Goal: Browse casually: Explore the website without a specific task or goal

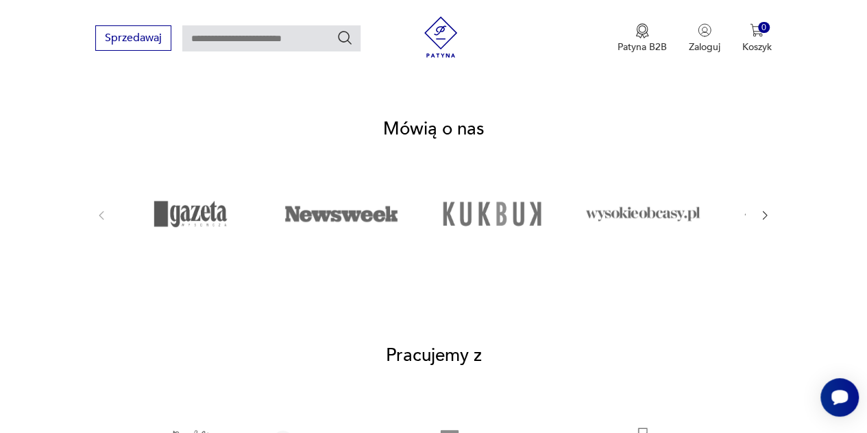
scroll to position [2085, 0]
click at [767, 208] on icon "button" at bounding box center [765, 214] width 12 height 12
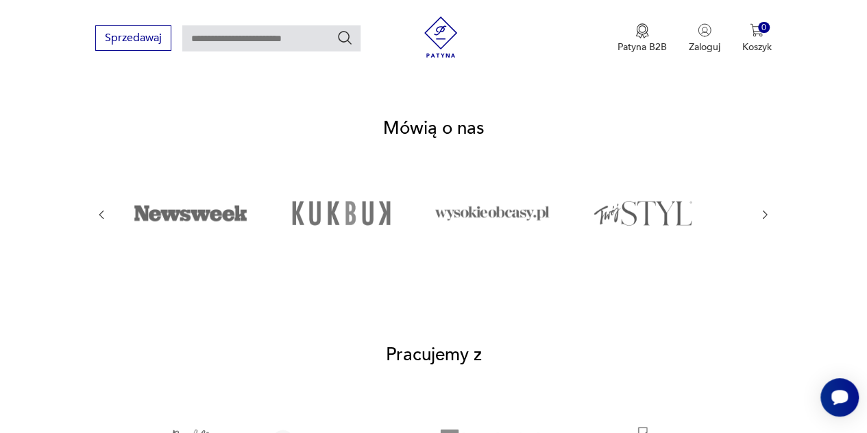
click at [767, 208] on icon "button" at bounding box center [765, 214] width 12 height 12
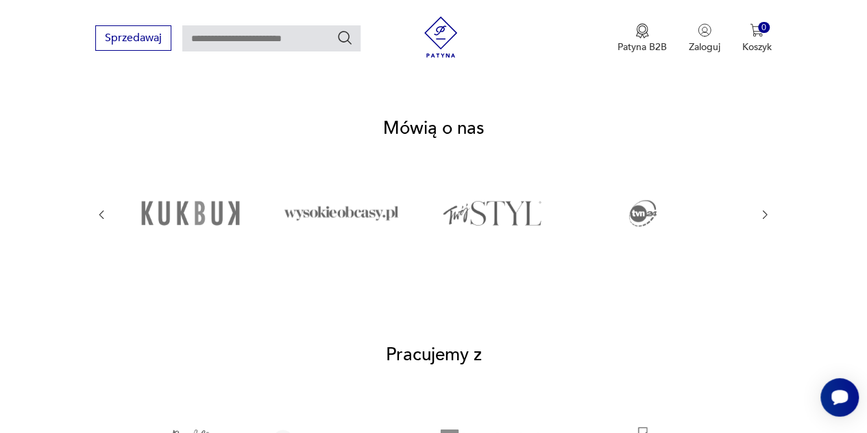
click at [767, 208] on icon "button" at bounding box center [765, 214] width 12 height 12
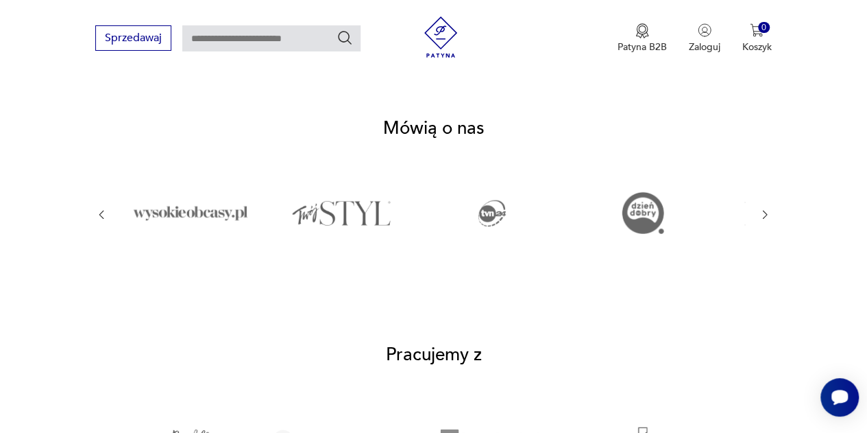
click at [767, 208] on icon "button" at bounding box center [765, 214] width 12 height 12
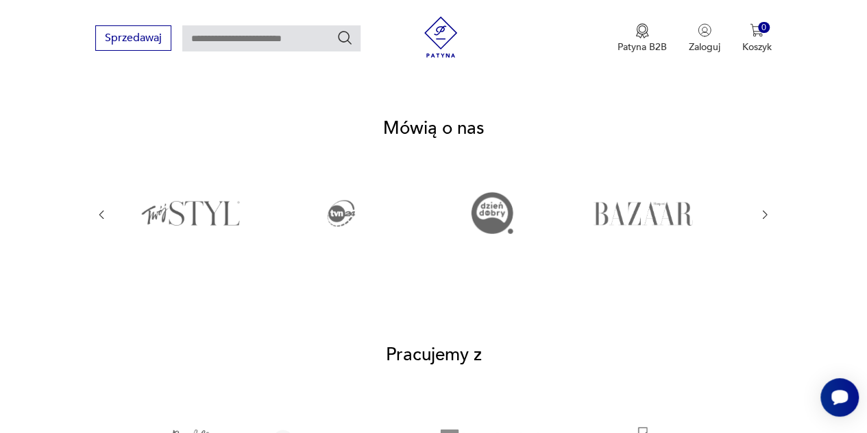
click at [767, 208] on icon "button" at bounding box center [765, 214] width 12 height 12
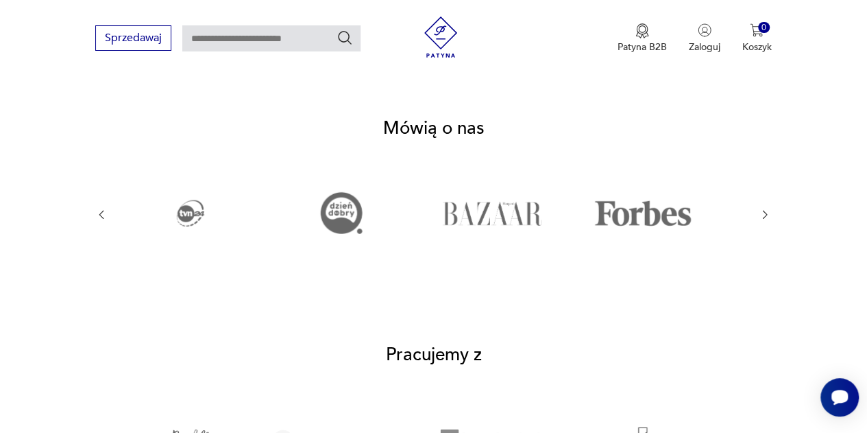
click at [767, 208] on icon "button" at bounding box center [765, 214] width 12 height 12
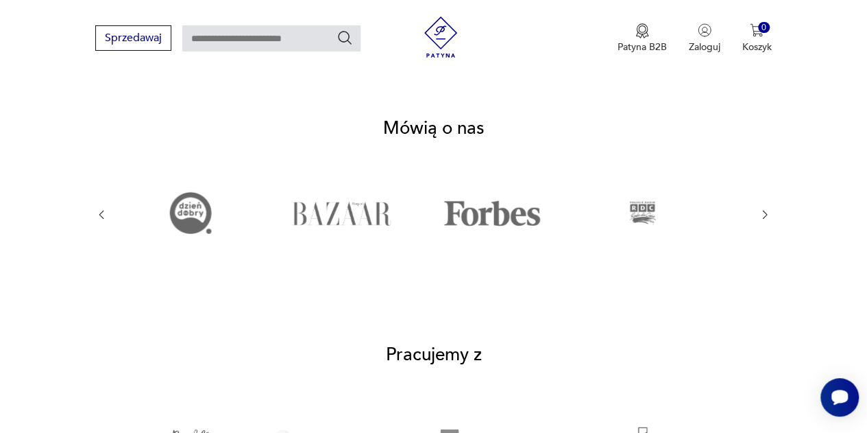
click at [767, 208] on icon "button" at bounding box center [765, 214] width 12 height 12
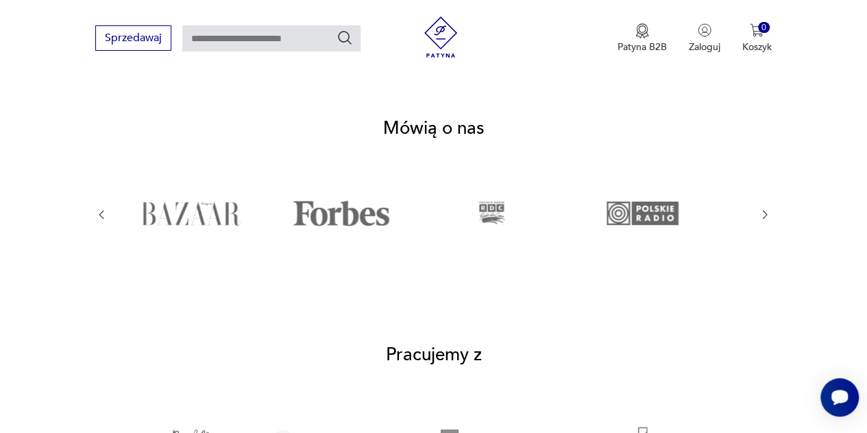
click at [767, 208] on icon "button" at bounding box center [765, 214] width 12 height 12
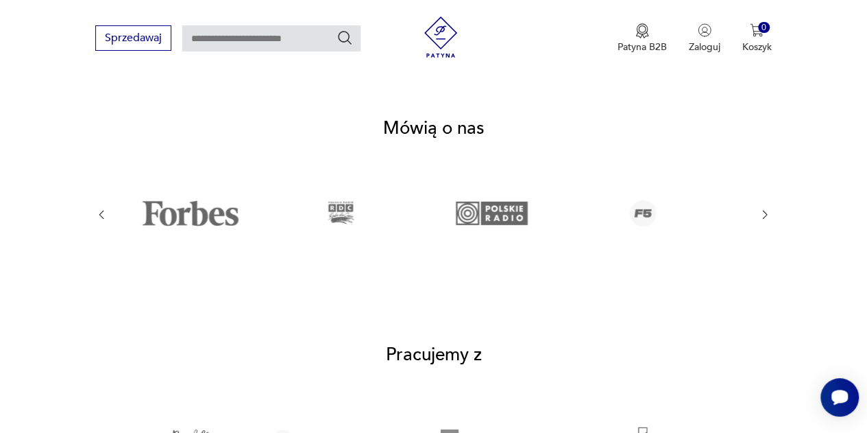
click at [767, 208] on icon "button" at bounding box center [765, 214] width 12 height 12
